Goal: Information Seeking & Learning: Check status

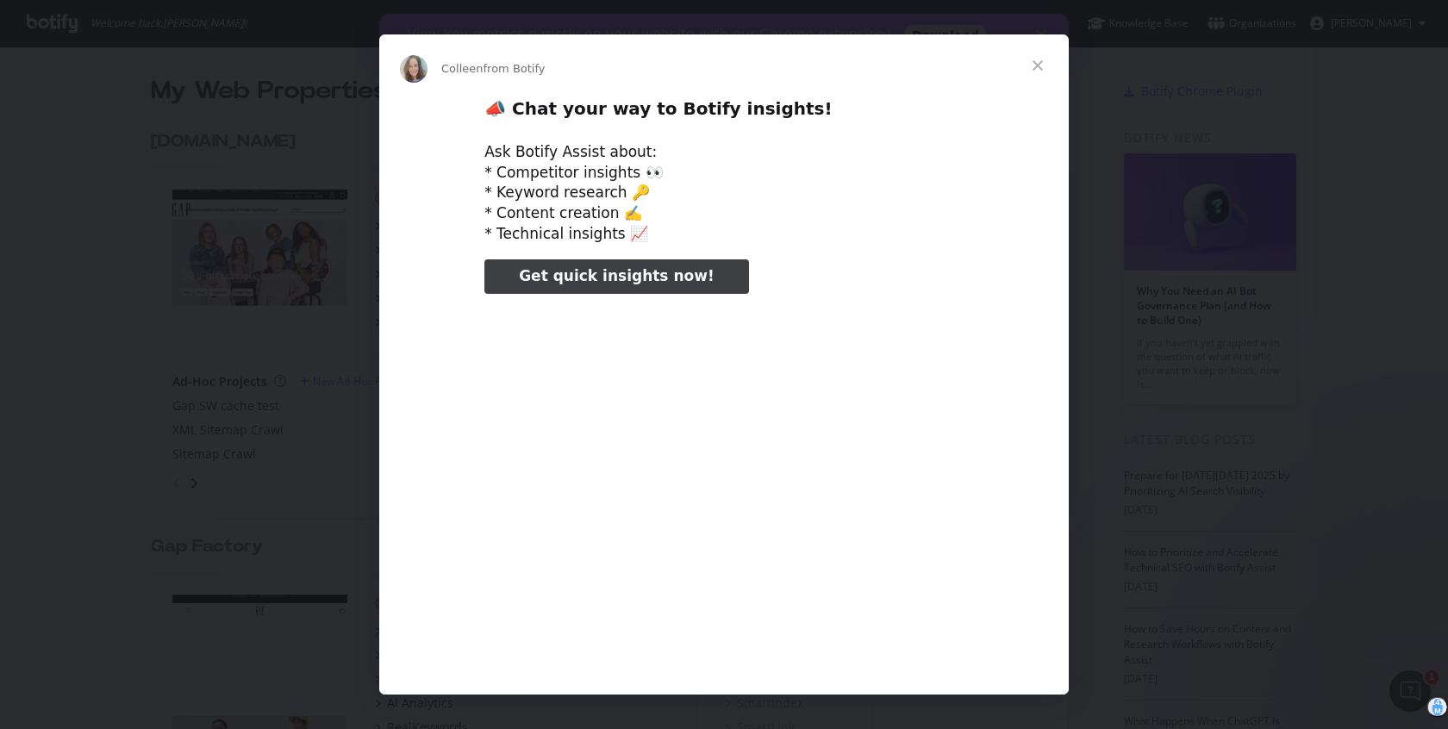
type input "436876"
click at [1045, 73] on span "Close" at bounding box center [1038, 65] width 62 height 62
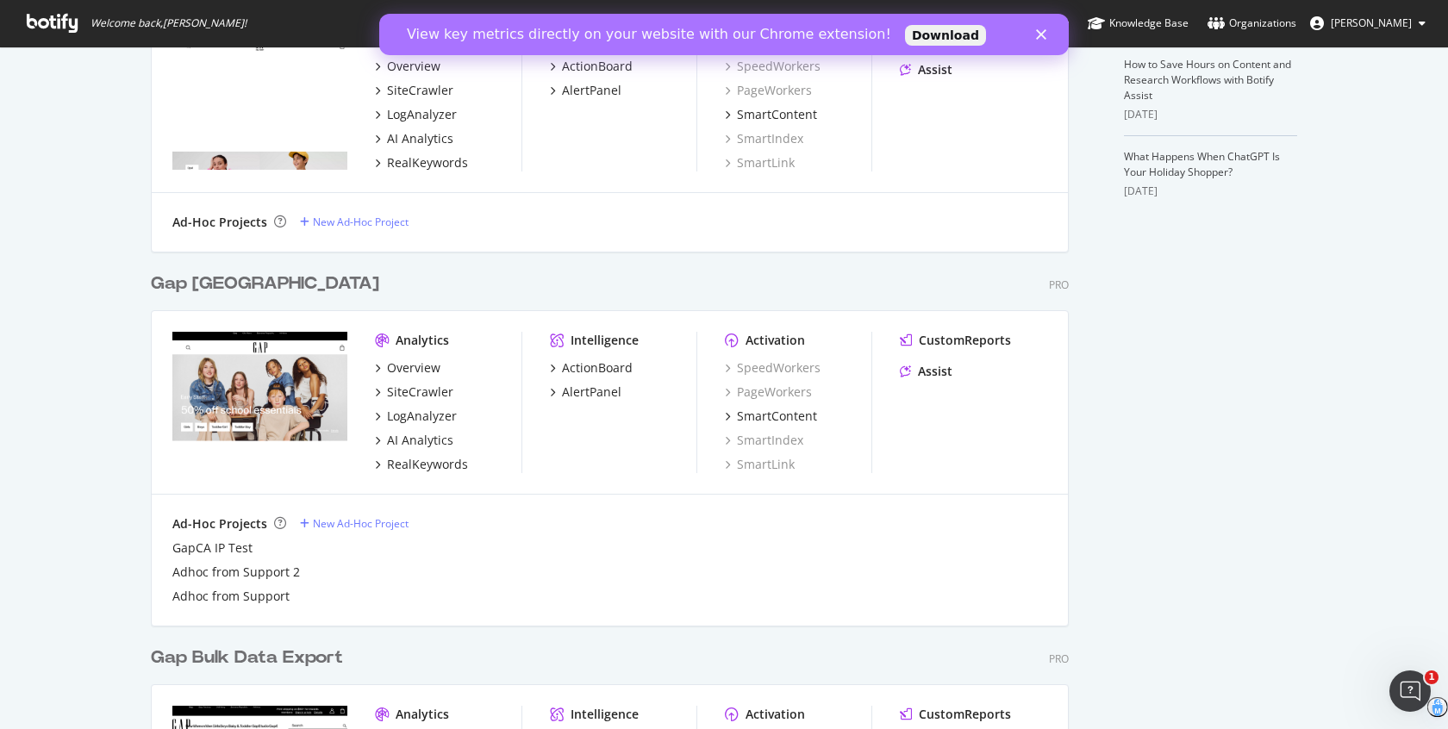
scroll to position [971, 0]
